Goal: Transaction & Acquisition: Purchase product/service

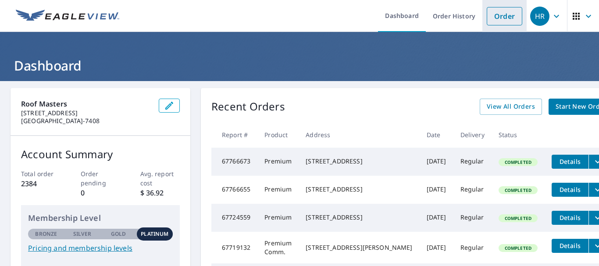
click at [503, 17] on link "Order" at bounding box center [505, 16] width 36 height 18
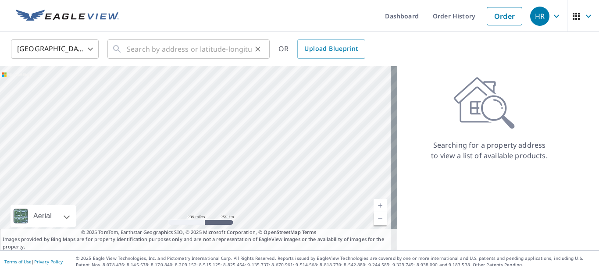
click at [119, 48] on icon at bounding box center [117, 49] width 11 height 11
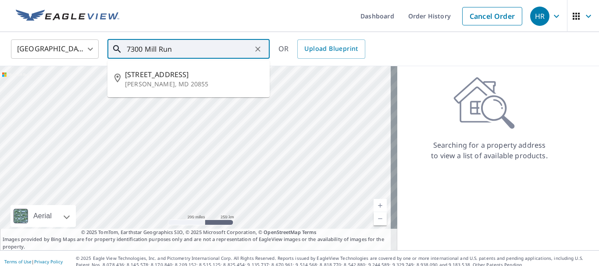
click at [183, 50] on input "7300 Mill Run" at bounding box center [189, 49] width 125 height 25
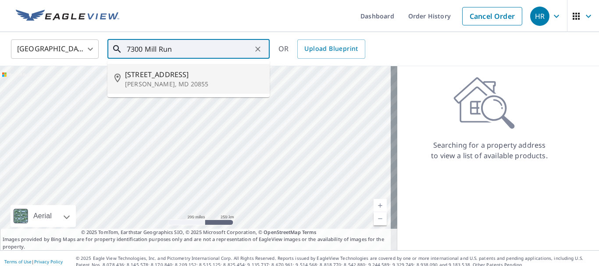
click at [171, 79] on span "[STREET_ADDRESS]" at bounding box center [194, 74] width 138 height 11
type input "[STREET_ADDRESS][PERSON_NAME]"
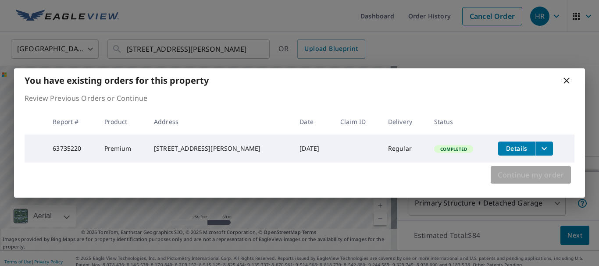
click at [538, 180] on span "Continue my order" at bounding box center [531, 175] width 66 height 12
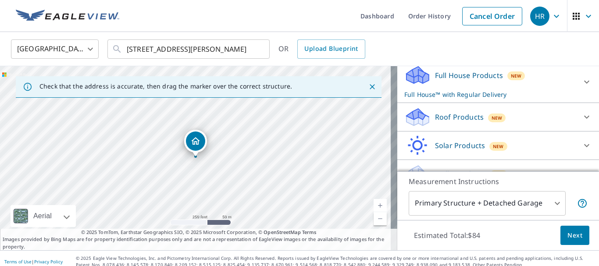
scroll to position [113, 0]
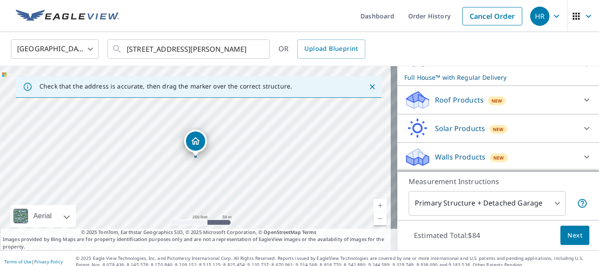
click at [582, 101] on icon at bounding box center [587, 100] width 11 height 11
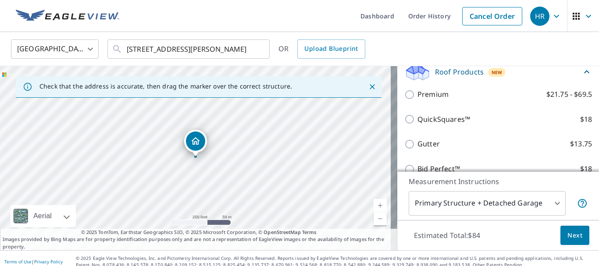
scroll to position [133, 0]
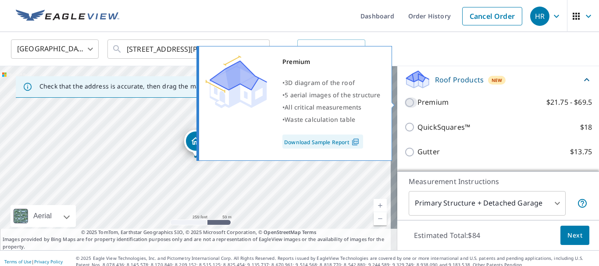
click at [405, 101] on input "Premium $21.75 - $69.5" at bounding box center [411, 102] width 13 height 11
checkbox input "true"
checkbox input "false"
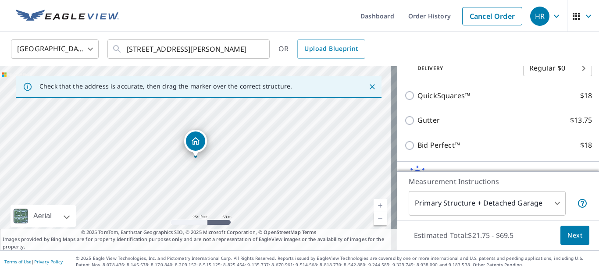
scroll to position [232, 0]
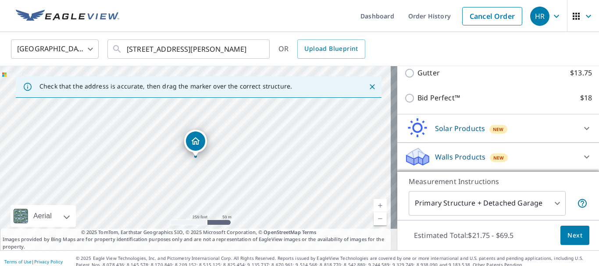
click at [582, 159] on icon at bounding box center [587, 157] width 11 height 11
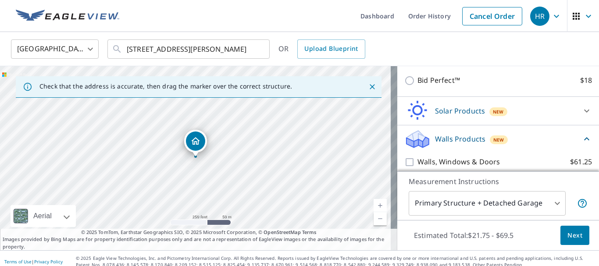
scroll to position [281, 0]
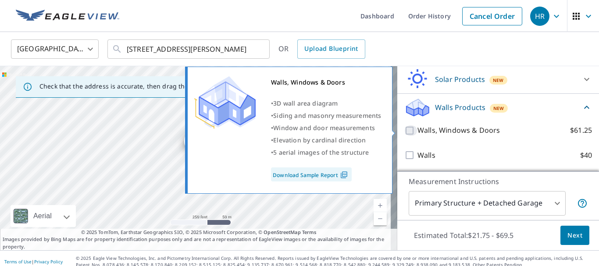
click at [405, 130] on input "Walls, Windows & Doors $61.25" at bounding box center [411, 130] width 13 height 11
checkbox input "true"
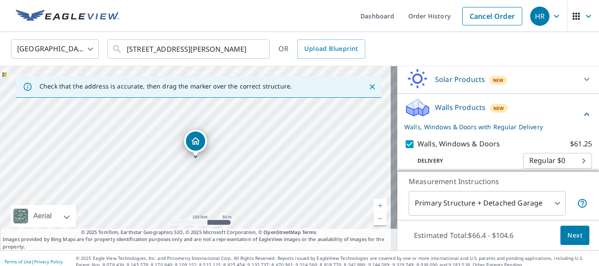
scroll to position [314, 0]
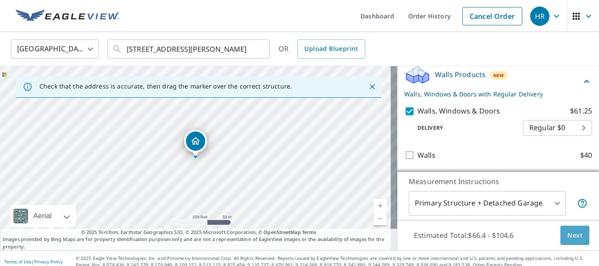
click at [573, 236] on span "Next" at bounding box center [575, 235] width 15 height 11
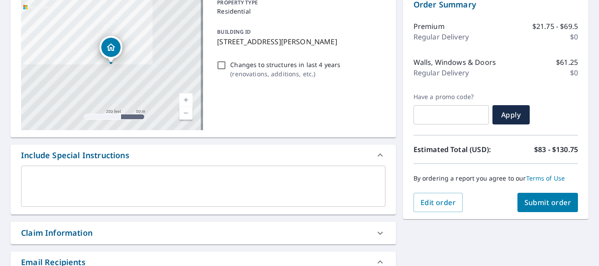
scroll to position [97, 0]
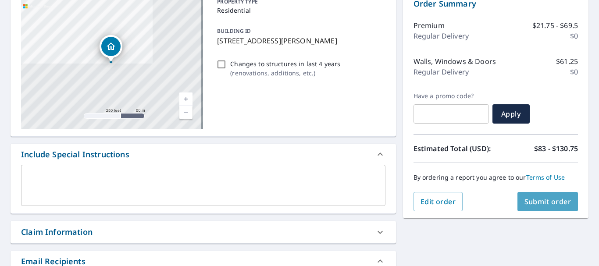
click at [554, 202] on span "Submit order" at bounding box center [548, 202] width 47 height 10
